Goal: Use online tool/utility: Utilize a website feature to perform a specific function

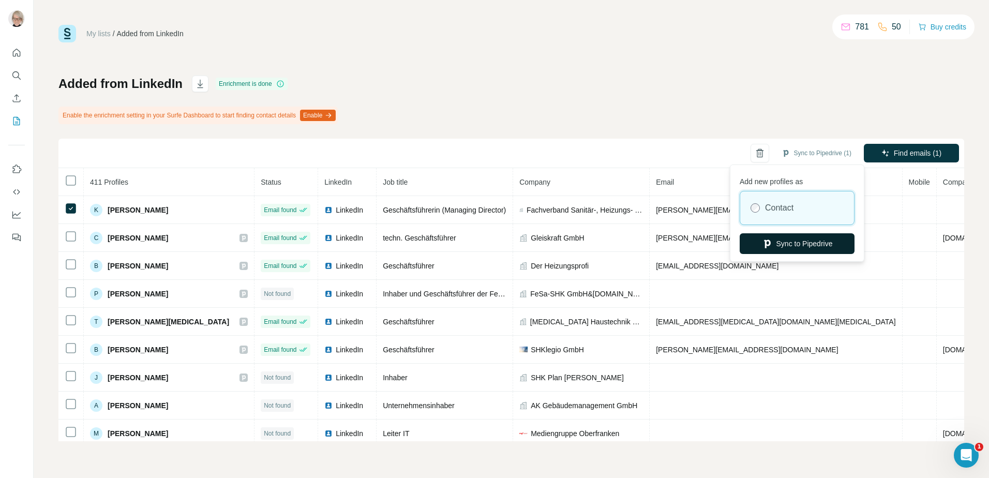
click at [800, 245] on button "Sync to Pipedrive" at bounding box center [797, 243] width 115 height 21
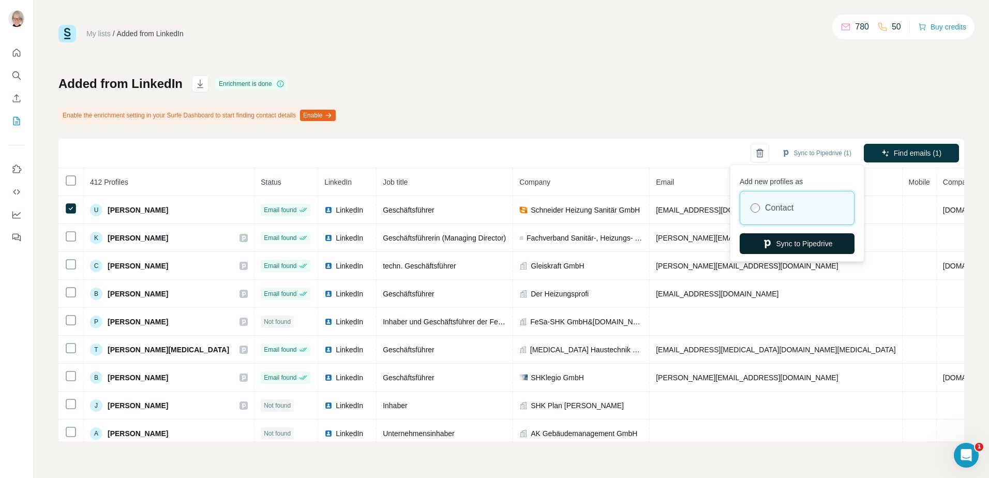
click at [793, 241] on button "Sync to Pipedrive" at bounding box center [797, 243] width 115 height 21
